Goal: Find specific page/section: Find specific page/section

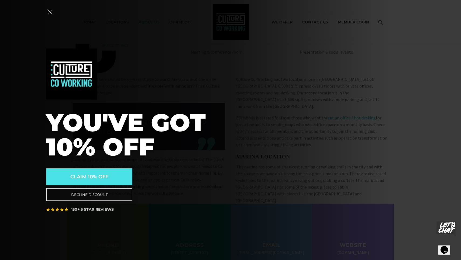
scroll to position [380, 0]
click at [51, 12] on icon "Close" at bounding box center [49, 11] width 5 height 5
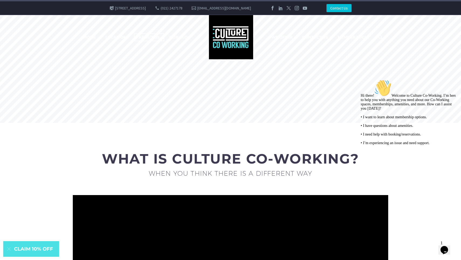
scroll to position [0, 0]
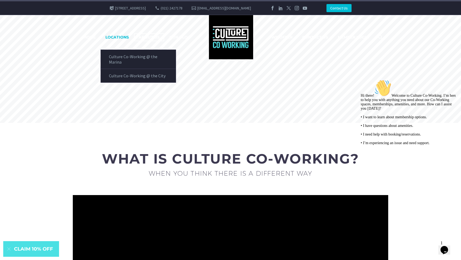
click at [114, 40] on link "LOCATIONS" at bounding box center [117, 37] width 32 height 7
click at [117, 38] on link "LOCATIONS" at bounding box center [117, 37] width 32 height 7
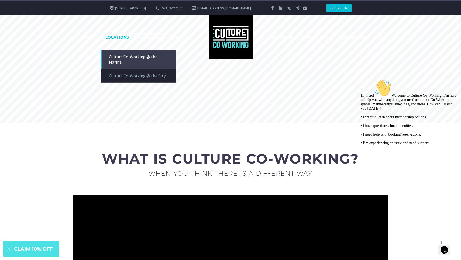
click at [115, 56] on link "Culture Co-Working @ the Marina" at bounding box center [138, 59] width 75 height 19
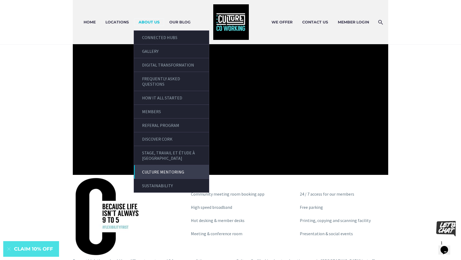
click at [162, 173] on link "CULTURE MENTORING" at bounding box center [171, 171] width 75 height 13
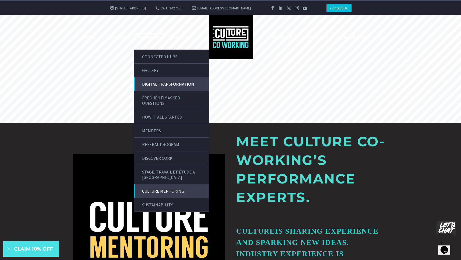
click at [163, 84] on link "DIGITAL TRANSFORMATION" at bounding box center [171, 83] width 75 height 13
